Goal: Transaction & Acquisition: Purchase product/service

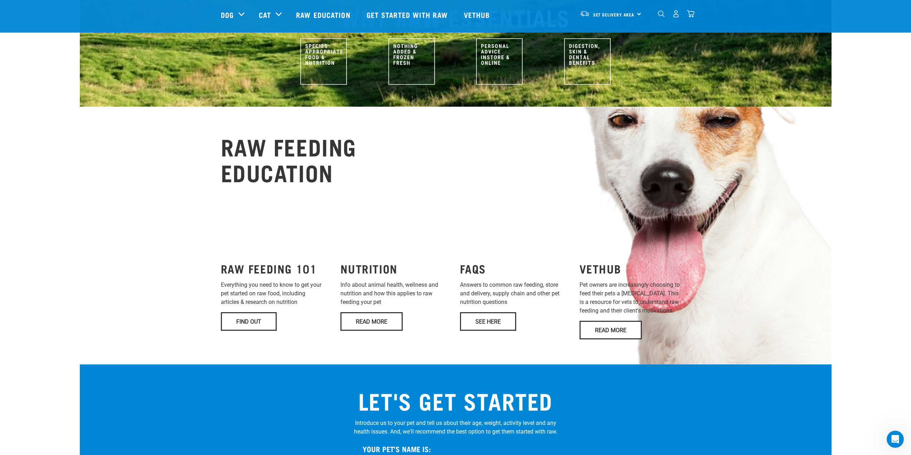
scroll to position [286, 0]
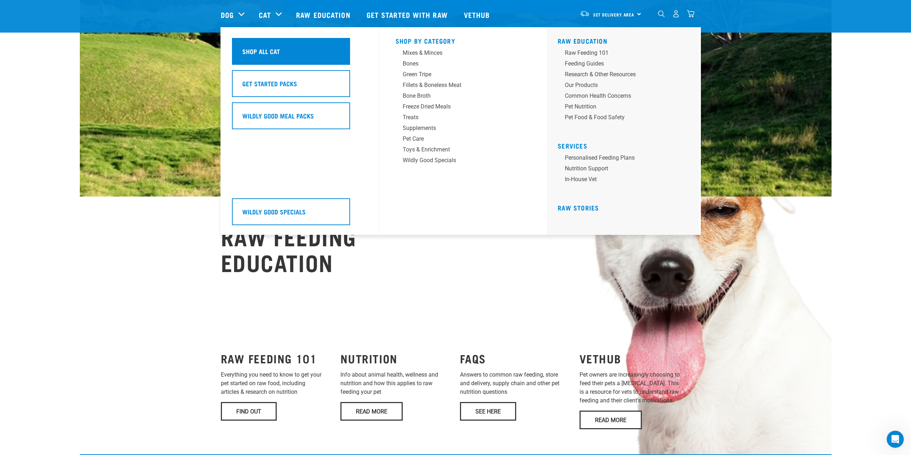
click at [265, 53] on h5 "Shop All Cat" at bounding box center [261, 51] width 38 height 9
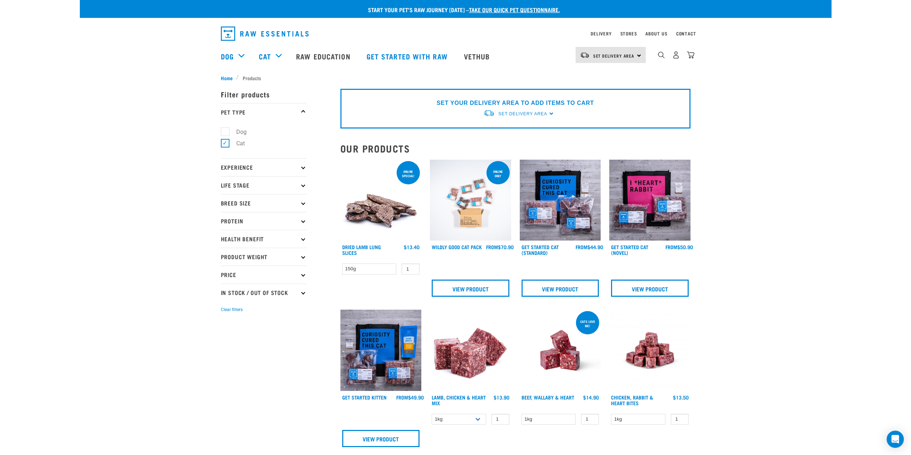
click at [562, 245] on h4 "Get Started Cat (Standard)" at bounding box center [549, 251] width 54 height 14
click at [541, 247] on link "Get Started Cat (Standard)" at bounding box center [540, 250] width 37 height 8
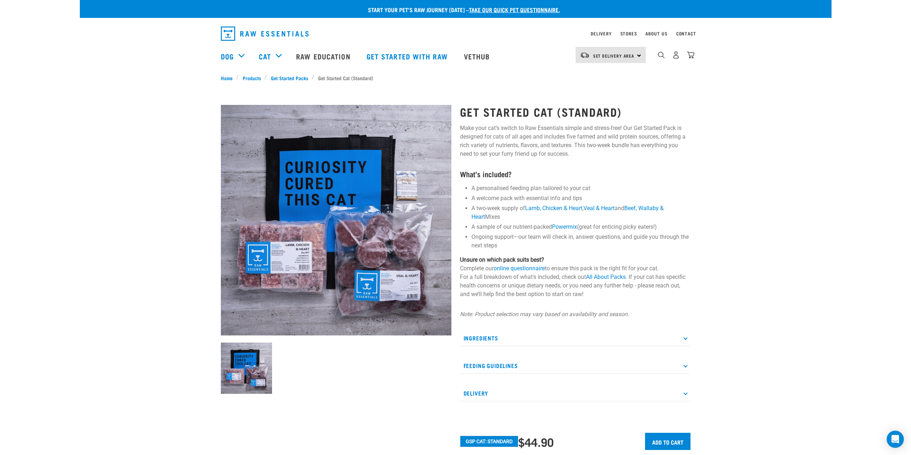
click at [274, 164] on img at bounding box center [336, 220] width 231 height 231
